Goal: Task Accomplishment & Management: Use online tool/utility

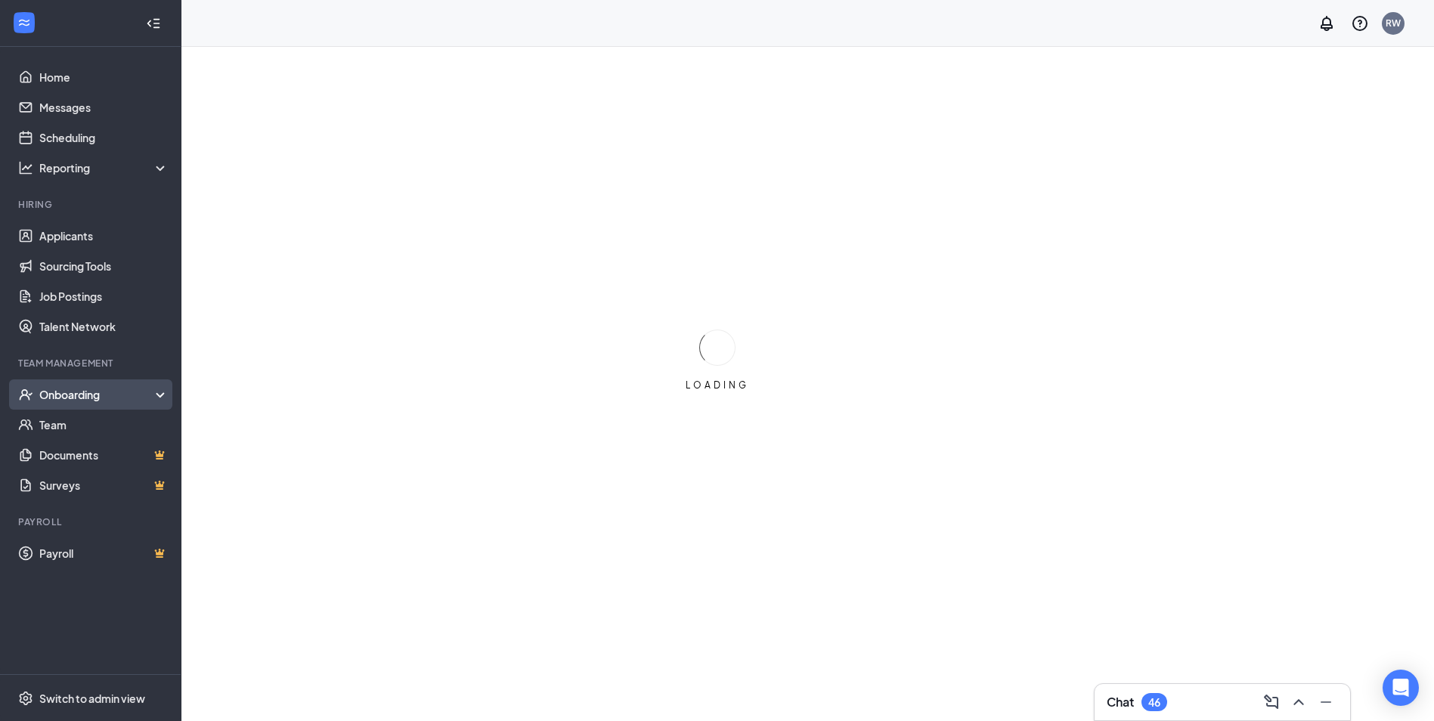
click at [79, 398] on div "Onboarding" at bounding box center [97, 394] width 116 height 15
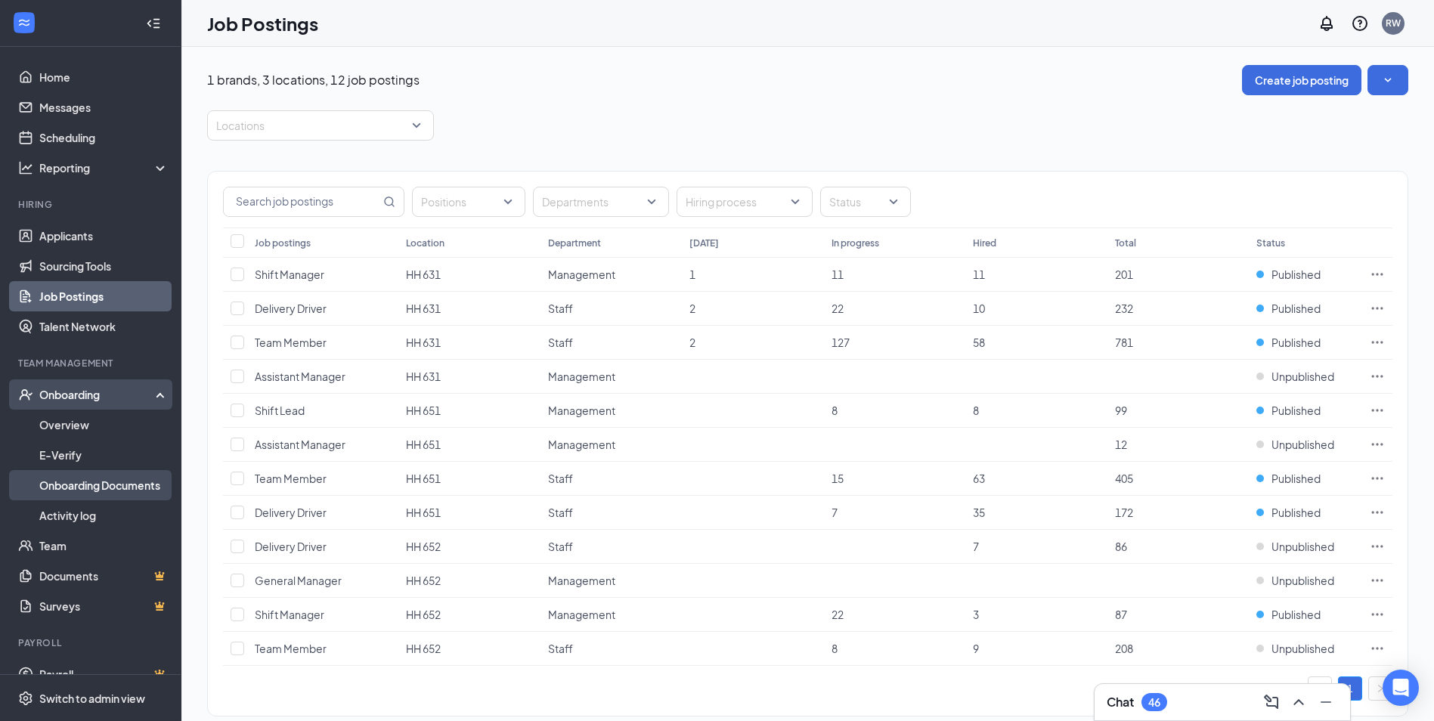
click at [83, 494] on link "Onboarding Documents" at bounding box center [103, 485] width 129 height 30
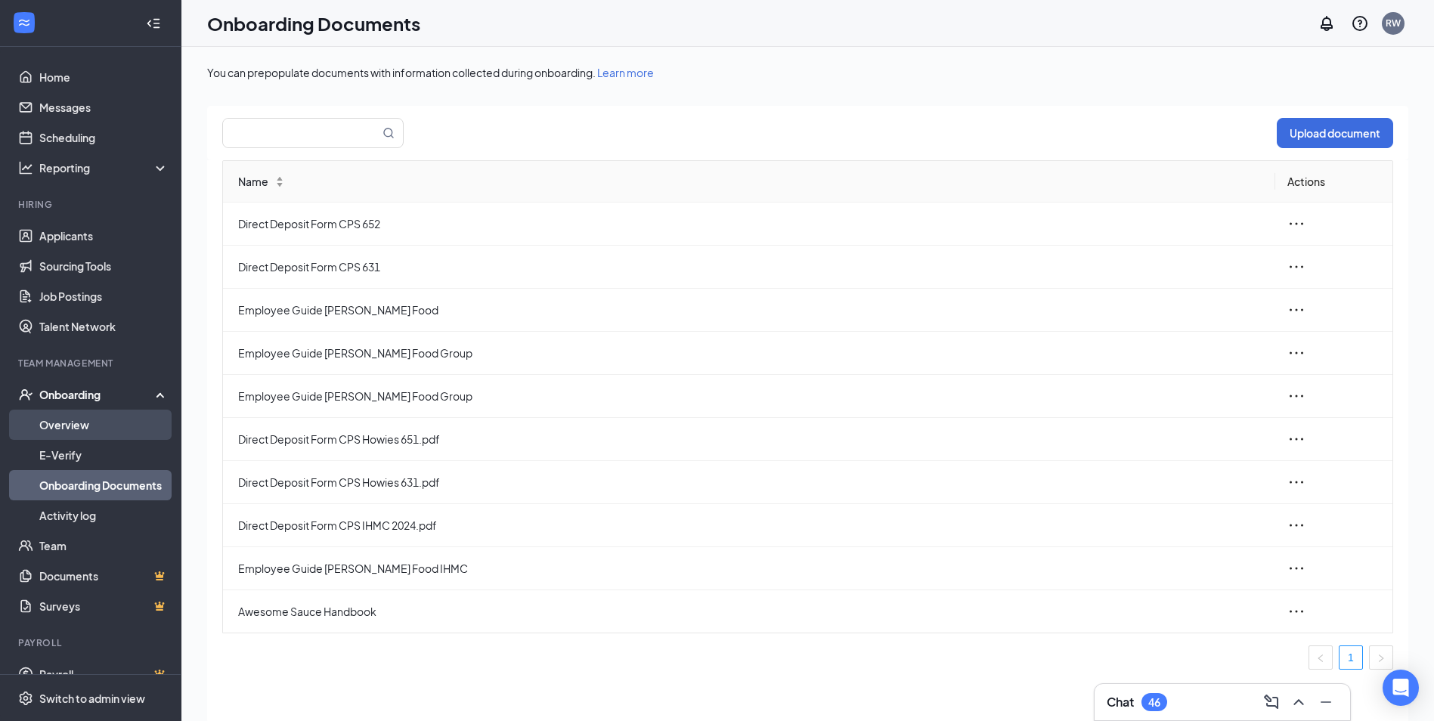
click at [76, 429] on link "Overview" at bounding box center [103, 425] width 129 height 30
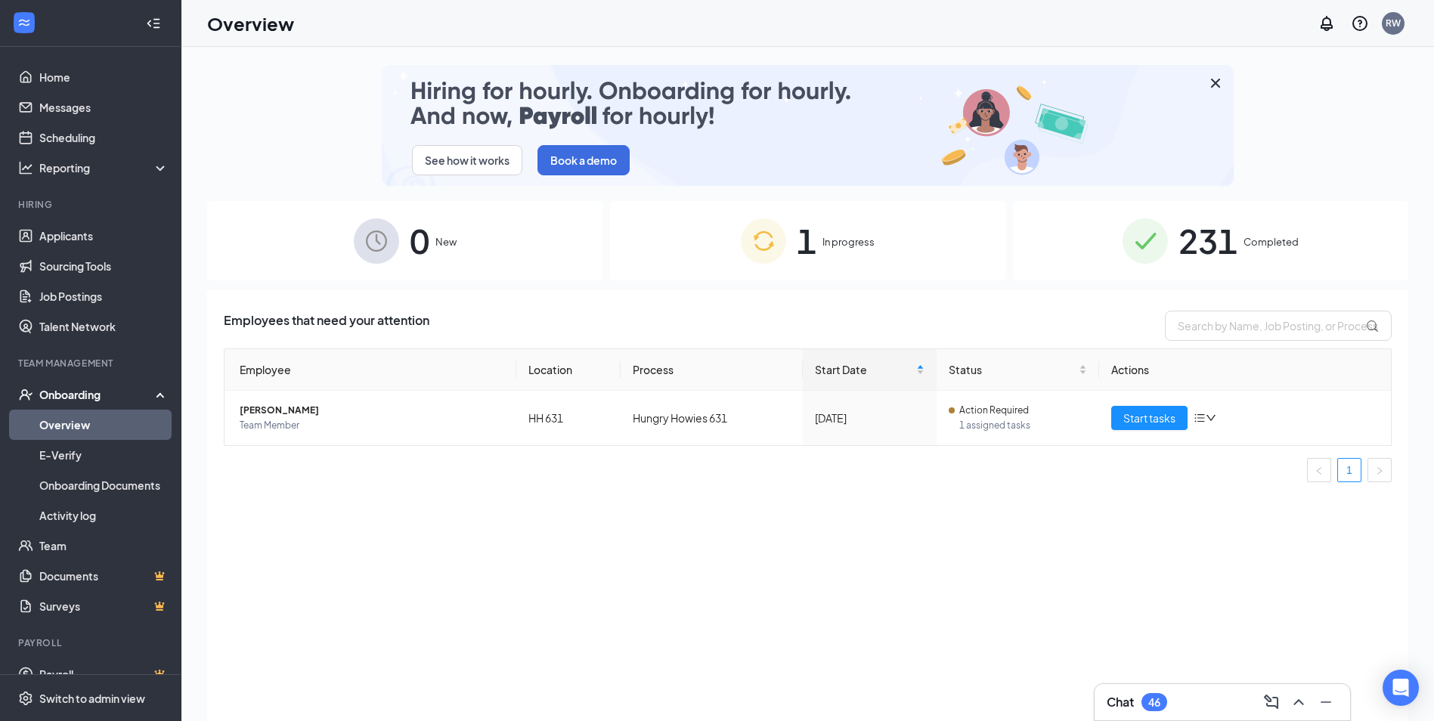
click at [1286, 243] on span "Completed" at bounding box center [1270, 241] width 55 height 15
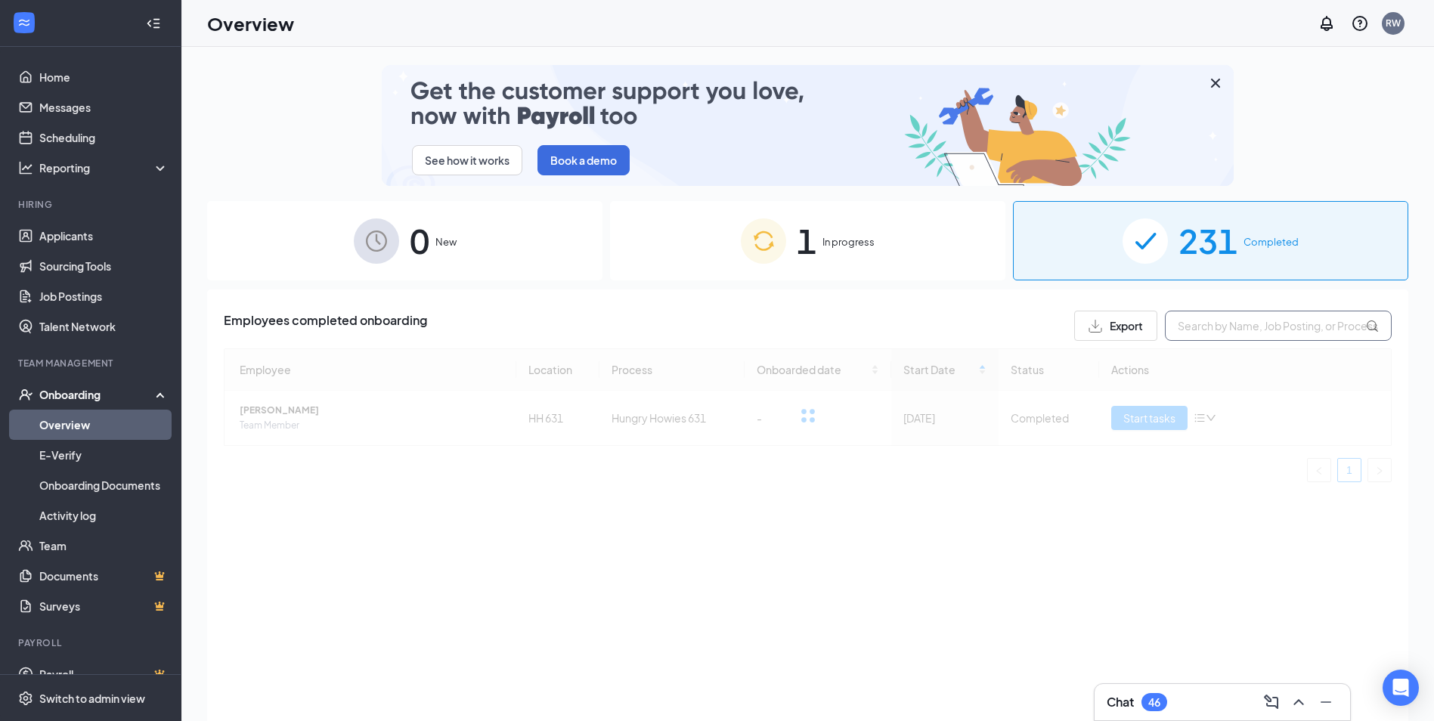
click at [1215, 321] on input "text" at bounding box center [1278, 326] width 227 height 30
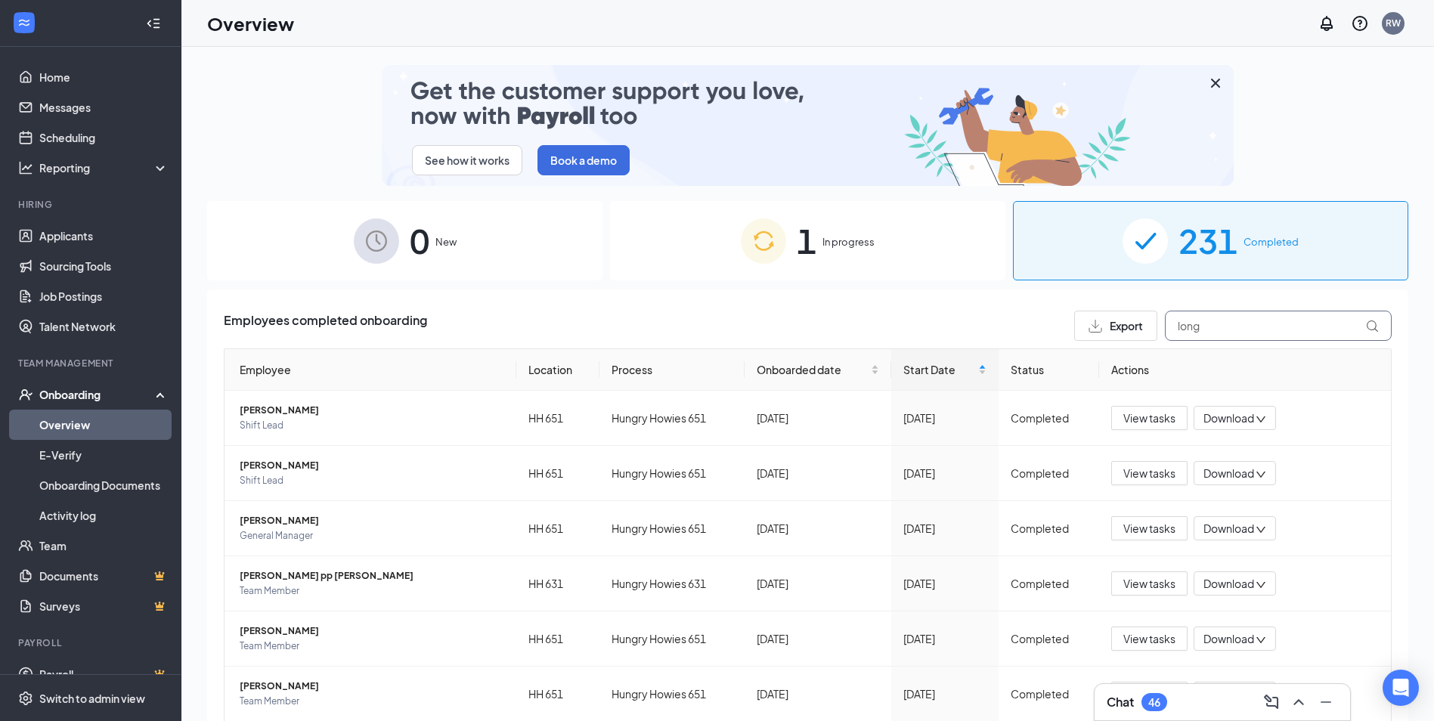
type input "long"
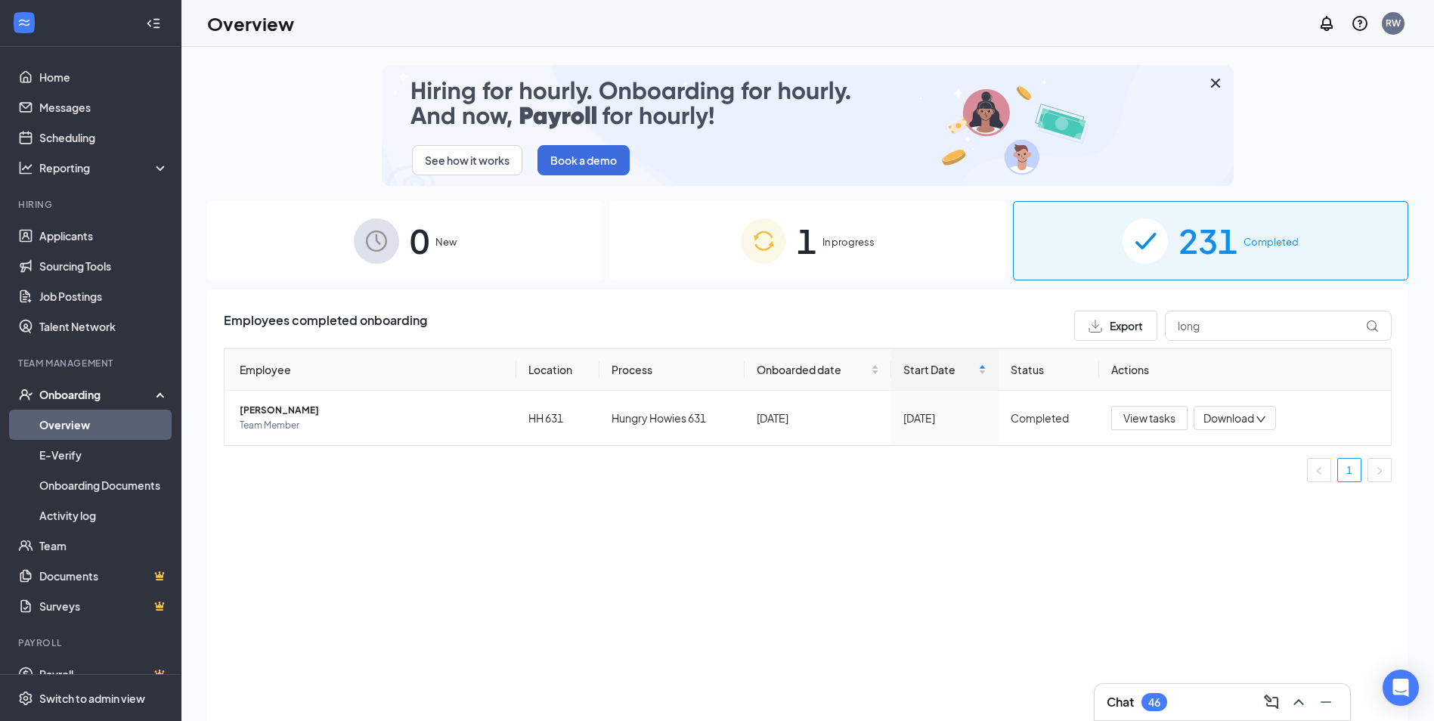
click at [1042, 553] on div "Employees completed onboarding Export long Employee Location Process Onboarded …" at bounding box center [807, 523] width 1201 height 469
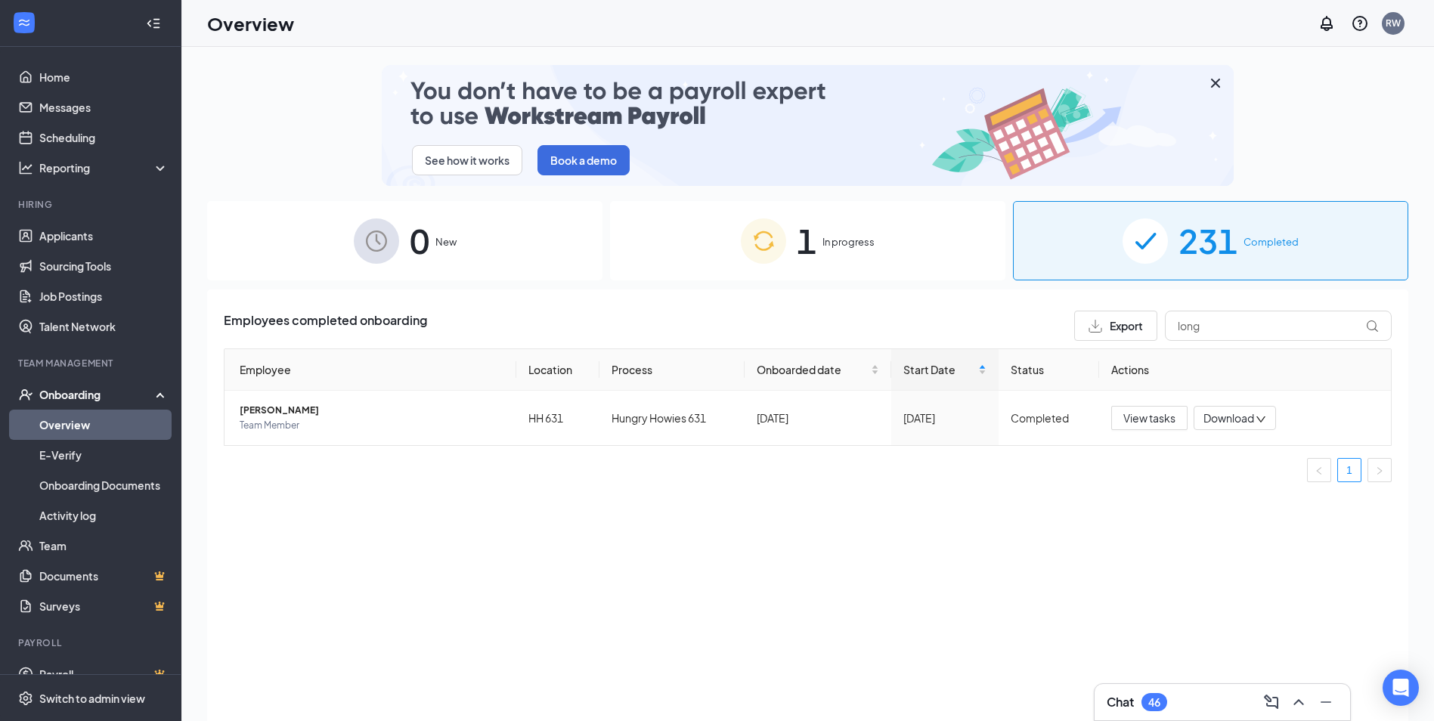
click at [943, 546] on div "Employees completed onboarding Export long Employee Location Process Onboarded …" at bounding box center [807, 523] width 1201 height 469
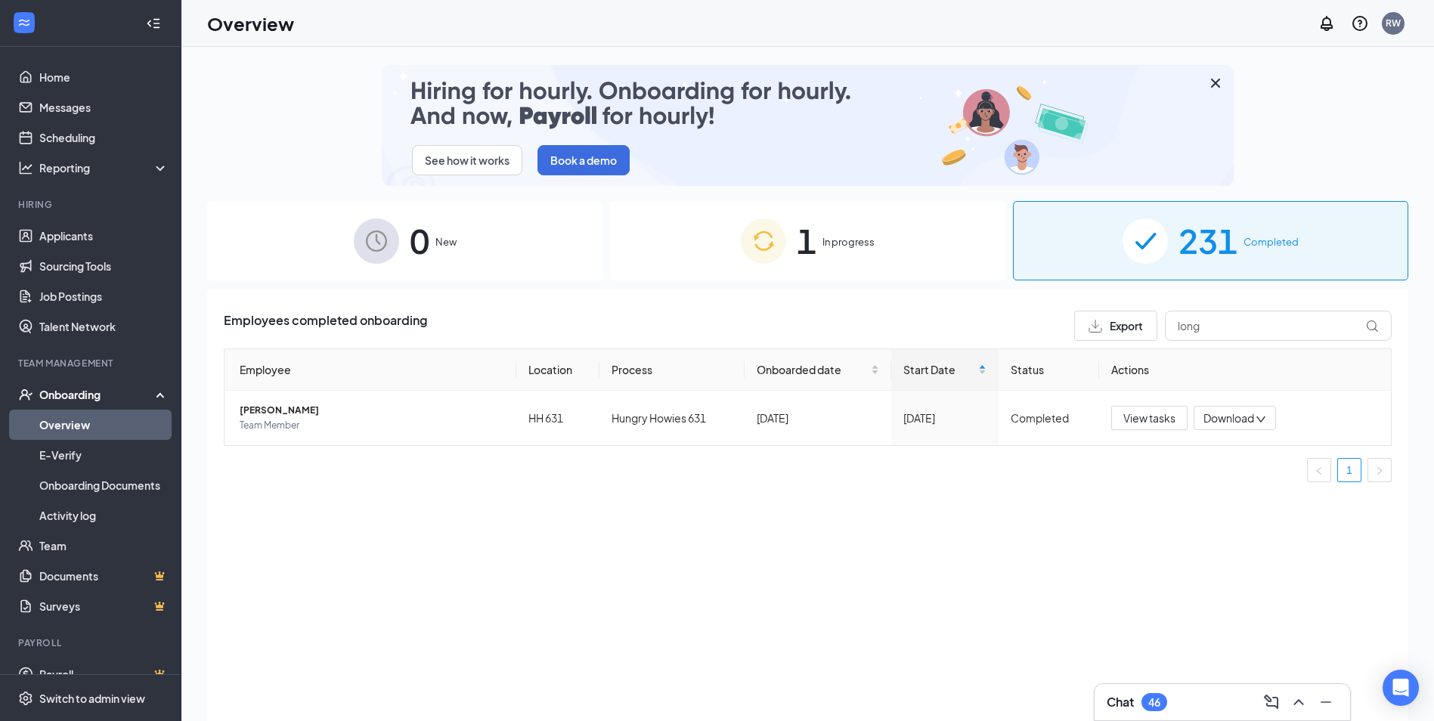
click at [723, 610] on div "Employees completed onboarding Export long Employee Location Process Onboarded …" at bounding box center [807, 523] width 1201 height 469
click at [60, 74] on link "Home" at bounding box center [103, 77] width 129 height 30
